Goal: Transaction & Acquisition: Purchase product/service

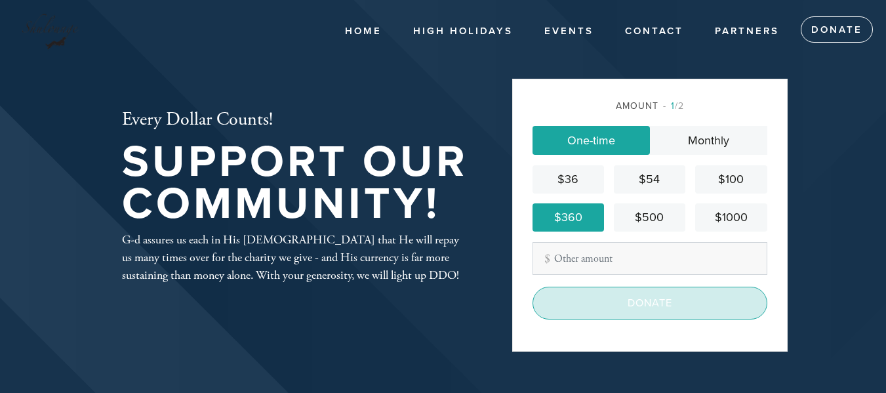
click at [631, 303] on input "Donate" at bounding box center [650, 303] width 235 height 33
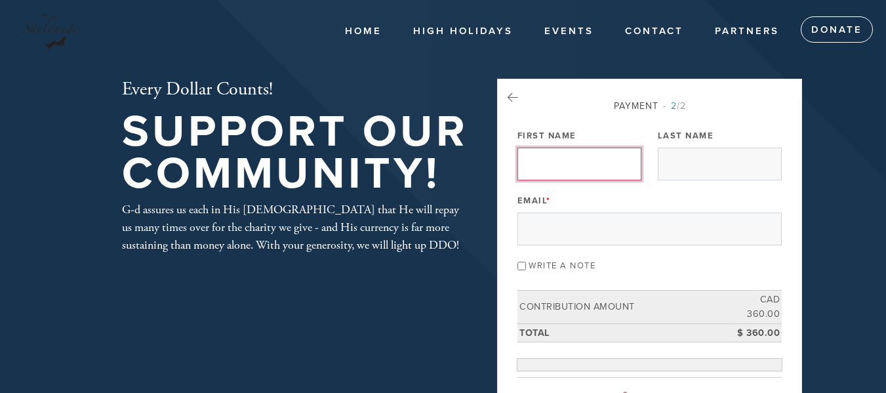
click at [573, 153] on input "First Name" at bounding box center [579, 164] width 124 height 33
click at [567, 163] on input "First Name" at bounding box center [579, 164] width 124 height 33
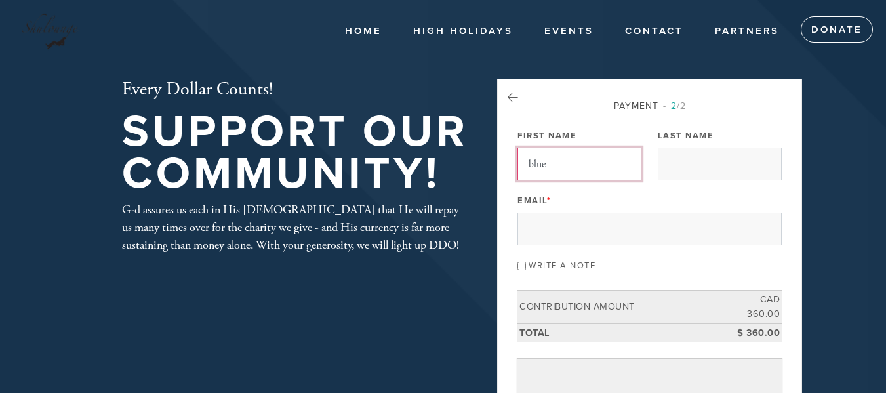
type input "blueprint mortgages"
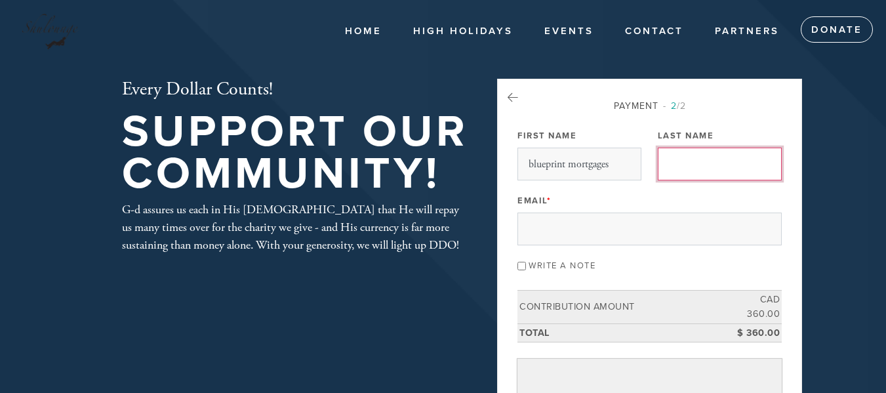
click at [706, 170] on input "Last Name" at bounding box center [720, 164] width 124 height 33
type input "[PERSON_NAME]"
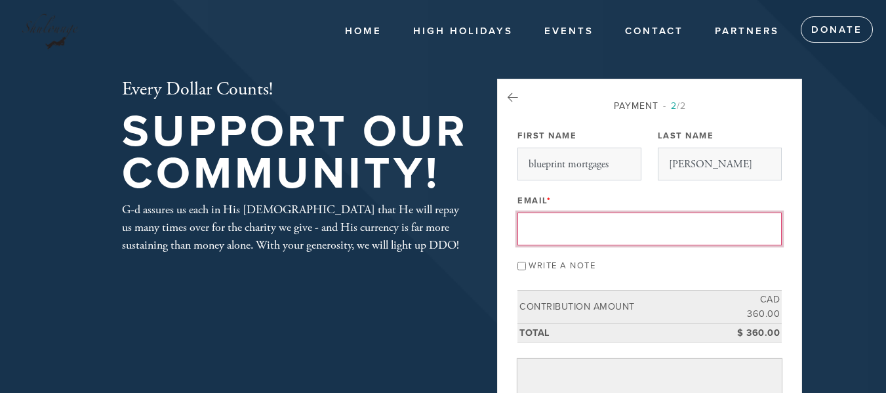
click at [592, 235] on input "Email *" at bounding box center [649, 228] width 264 height 33
type input "[PERSON_NAME][EMAIL_ADDRESS][DOMAIN_NAME]"
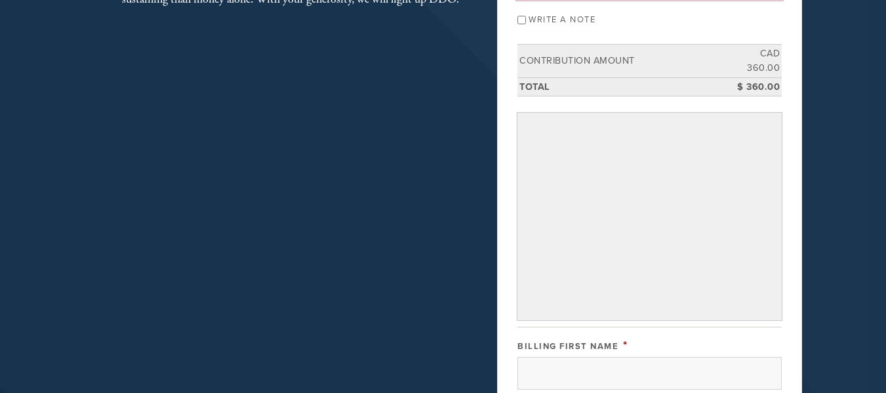
scroll to position [262, 0]
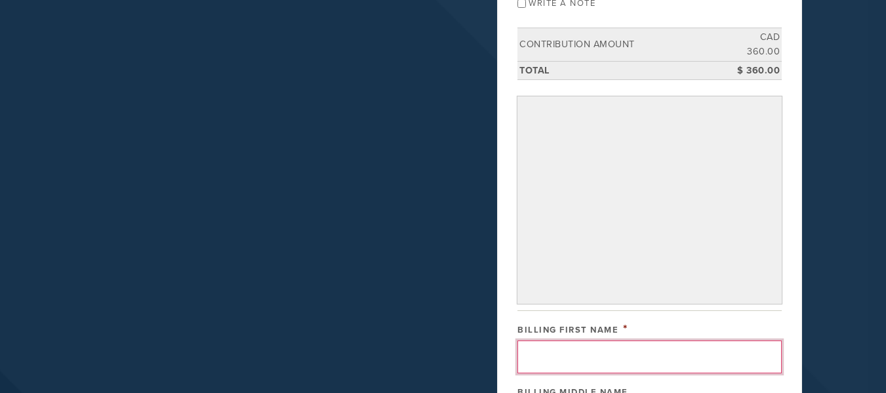
click at [557, 348] on input "Billing First Name" at bounding box center [649, 356] width 264 height 33
type input "[PERSON_NAME]"
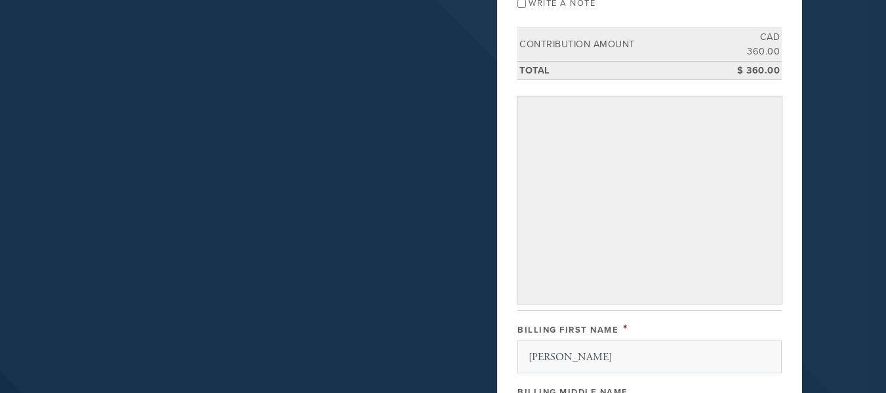
type input "[PERSON_NAME]"
type input "[STREET_ADDRESS]"
type input "[PERSON_NAME]-DES-ORMEAUX"
type input "[GEOGRAPHIC_DATA]"
type input "QC"
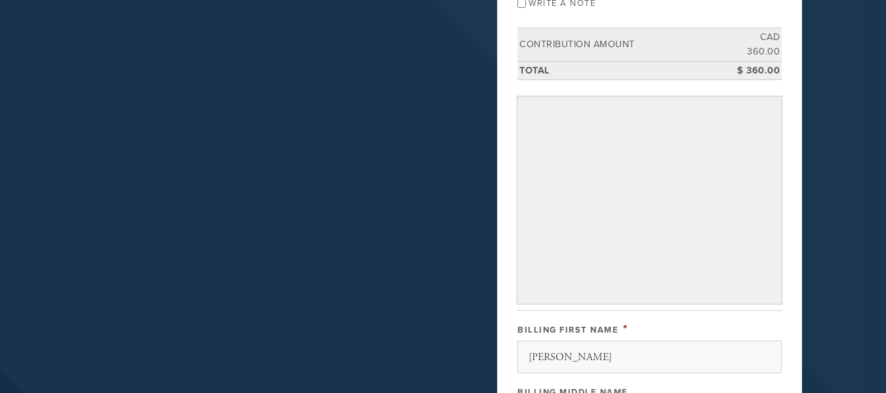
type input "H9G2J9"
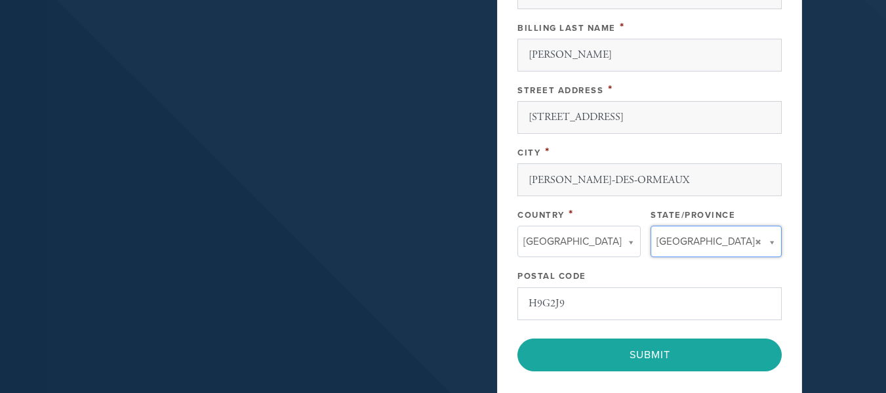
type input "QC"
type input "[GEOGRAPHIC_DATA]"
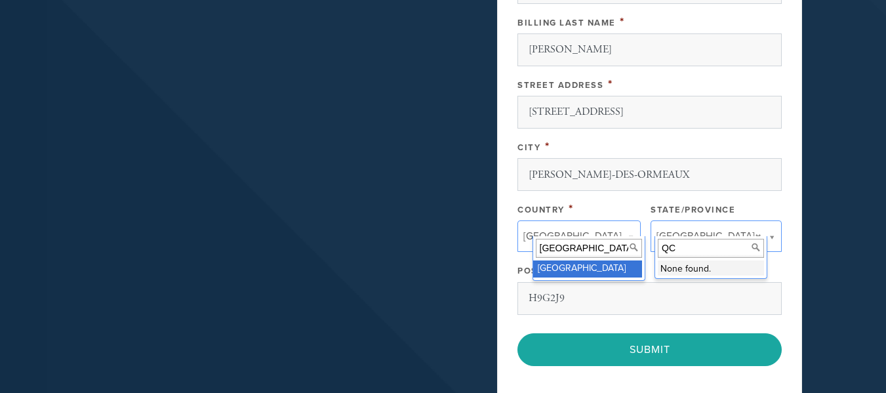
scroll to position [689, 0]
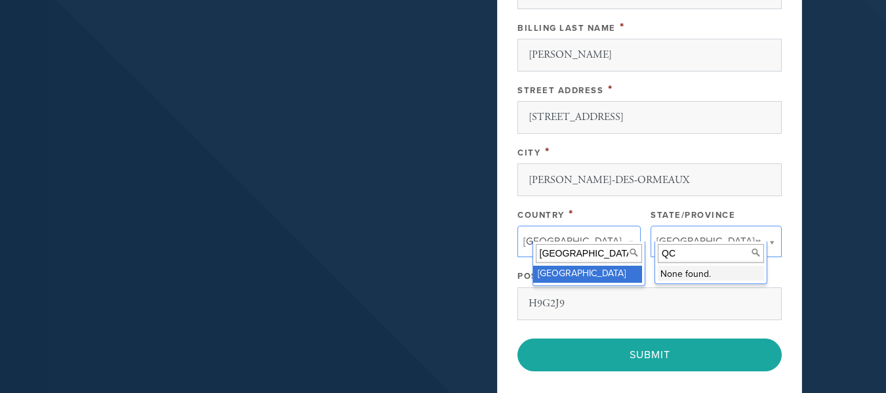
click at [566, 254] on input "[GEOGRAPHIC_DATA]" at bounding box center [589, 253] width 106 height 19
drag, startPoint x: 561, startPoint y: 273, endPoint x: 643, endPoint y: 278, distance: 82.1
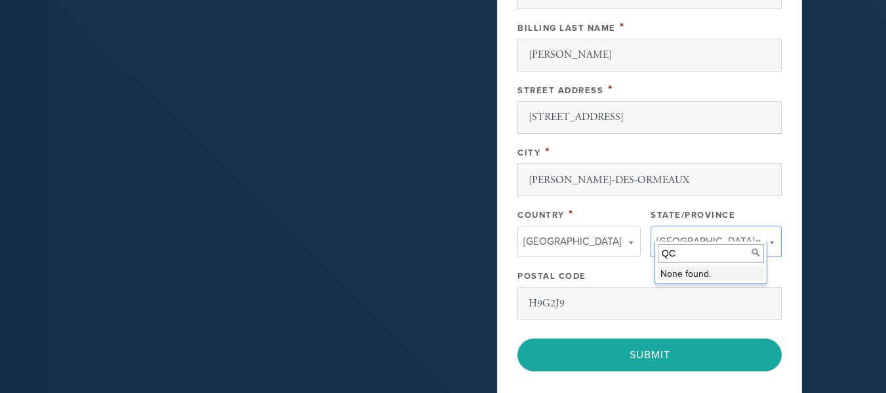
click at [690, 254] on input "QC" at bounding box center [711, 253] width 106 height 19
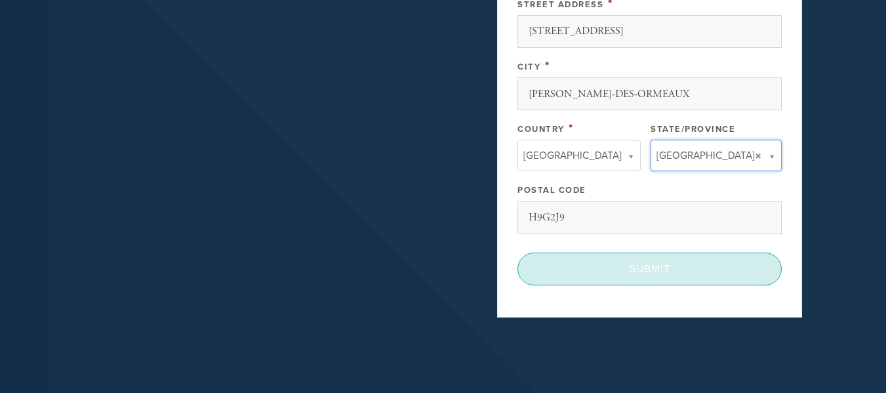
scroll to position [820, 0]
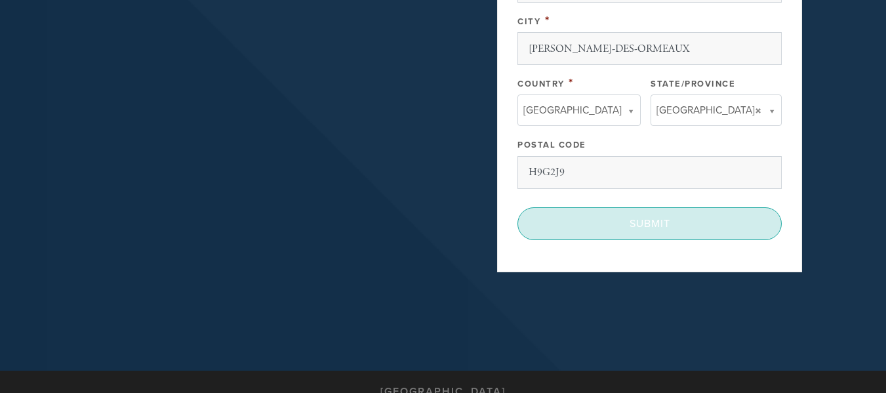
click at [639, 214] on input "Submit" at bounding box center [649, 223] width 264 height 33
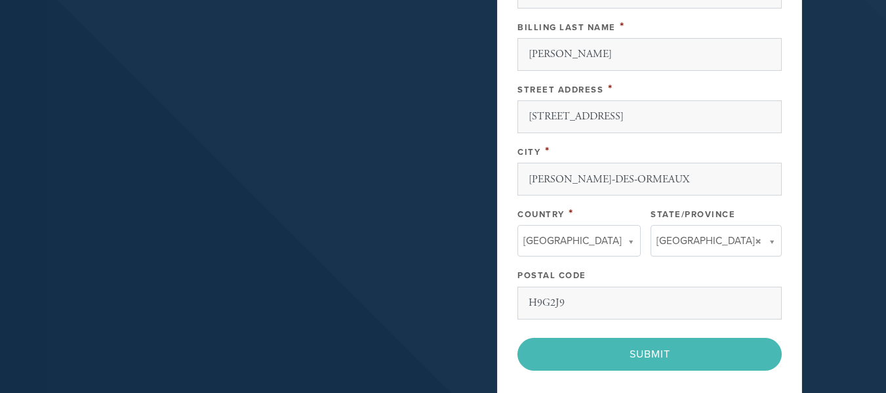
scroll to position [721, 0]
